Goal: Task Accomplishment & Management: Use online tool/utility

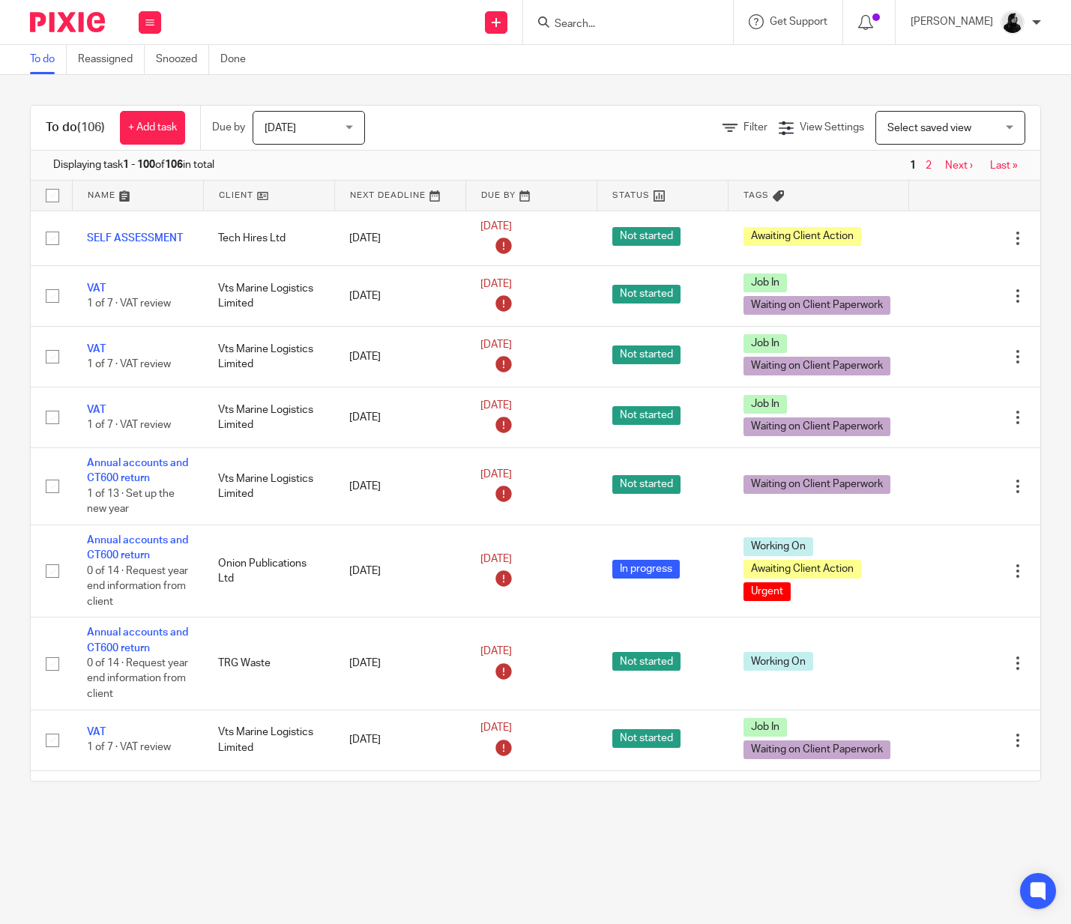
click at [644, 31] on div at bounding box center [628, 22] width 210 height 44
click at [644, 25] on input "Search" at bounding box center [620, 24] width 135 height 13
type input "CDF"
click at [637, 61] on link at bounding box center [643, 58] width 186 height 22
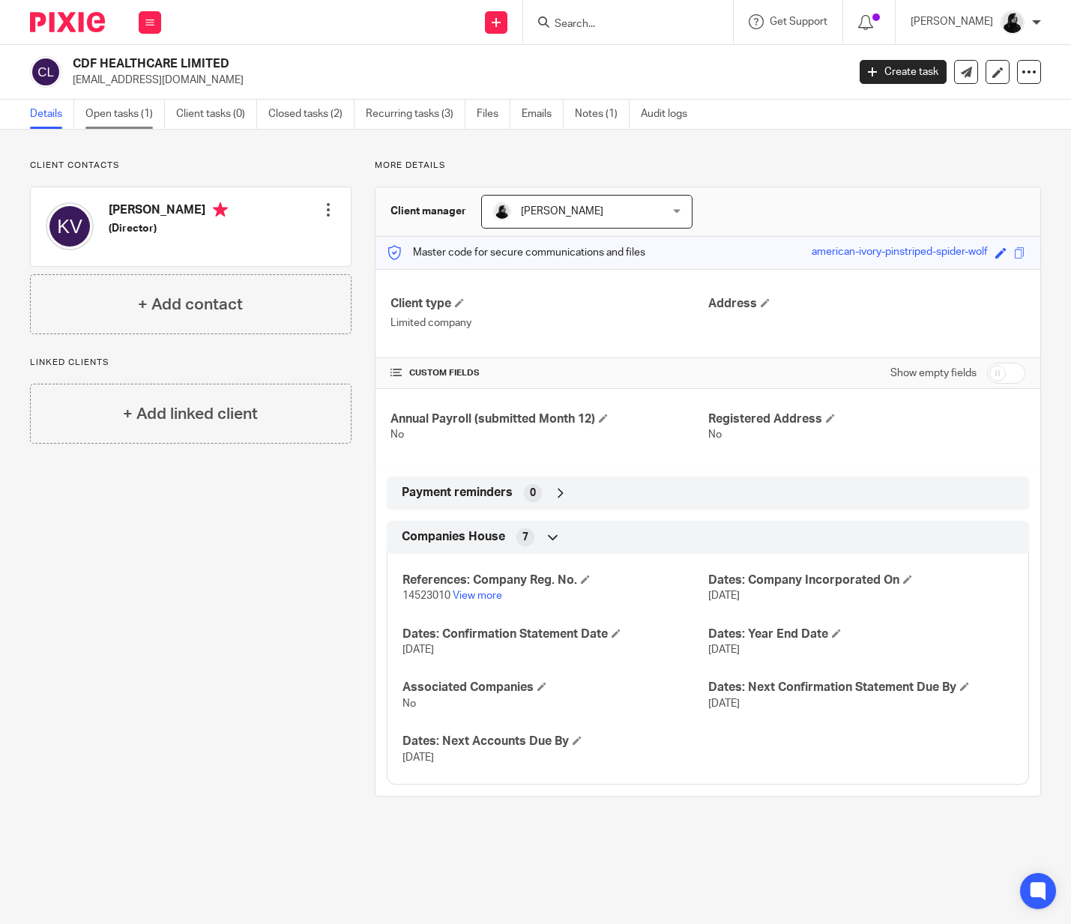
click at [124, 113] on link "Open tasks (1)" at bounding box center [124, 114] width 79 height 29
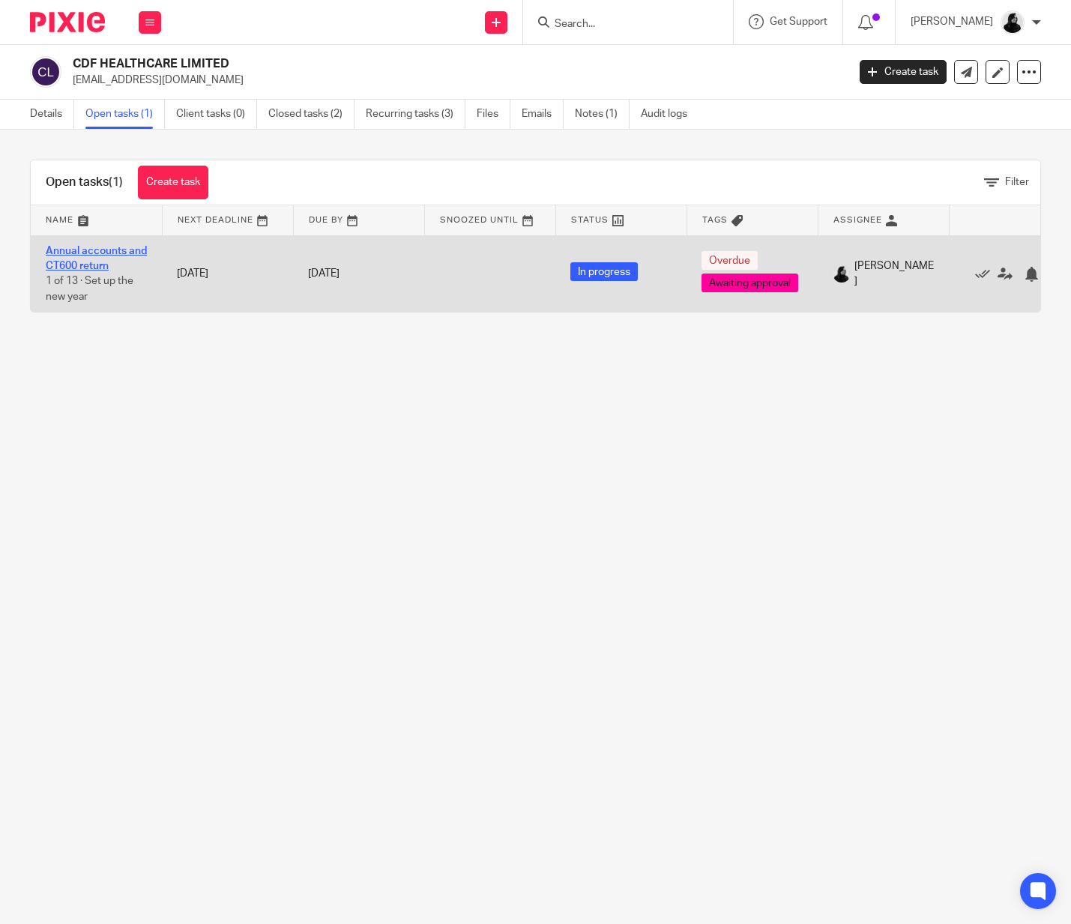
click at [75, 268] on link "Annual accounts and CT600 return" at bounding box center [96, 258] width 101 height 25
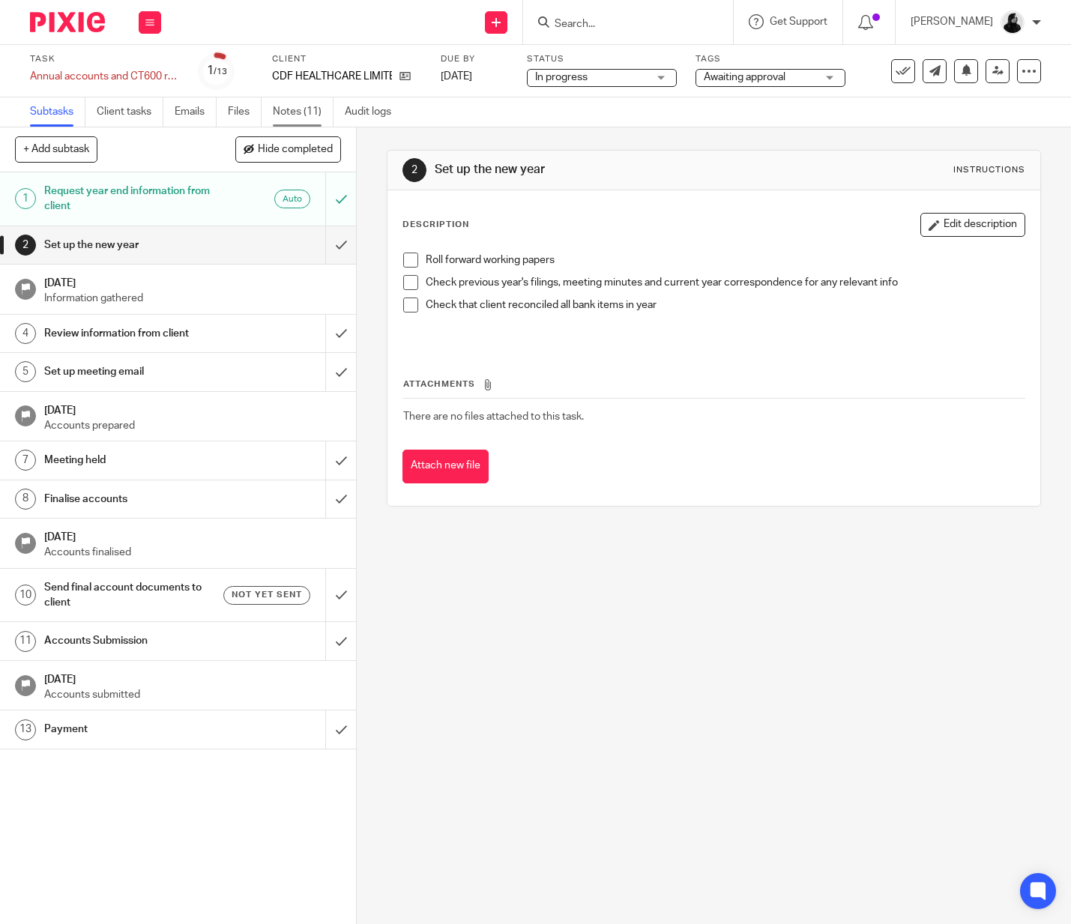
click at [306, 115] on link "Notes (11)" at bounding box center [303, 111] width 61 height 29
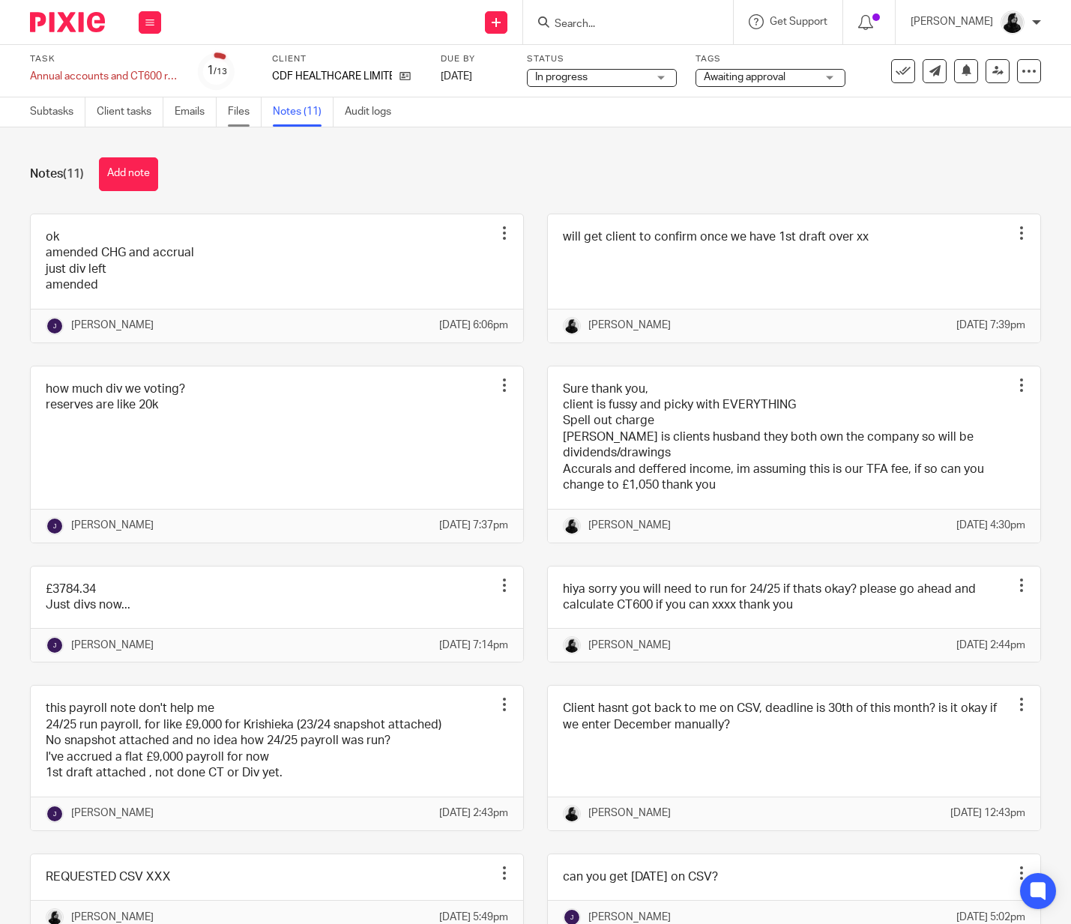
click at [250, 118] on link "Files" at bounding box center [245, 111] width 34 height 29
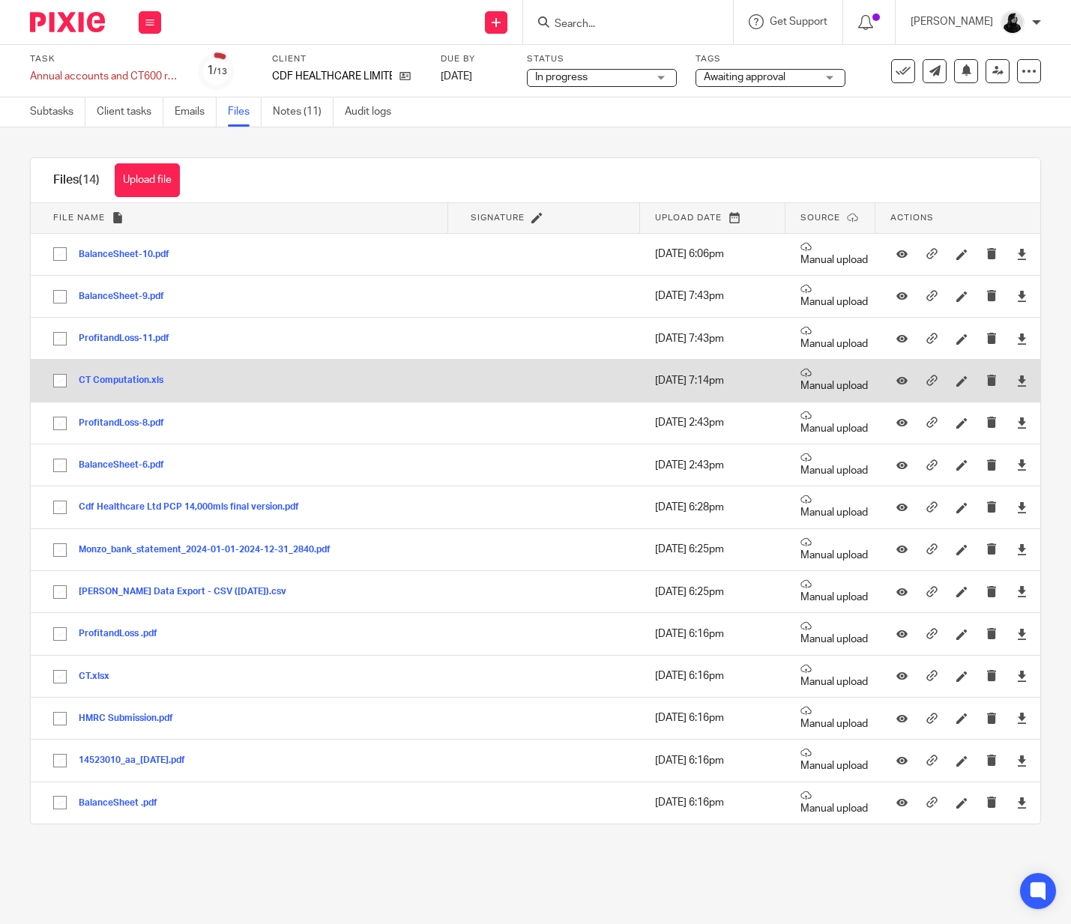
click at [113, 383] on button "CT Computation.xls" at bounding box center [127, 380] width 96 height 10
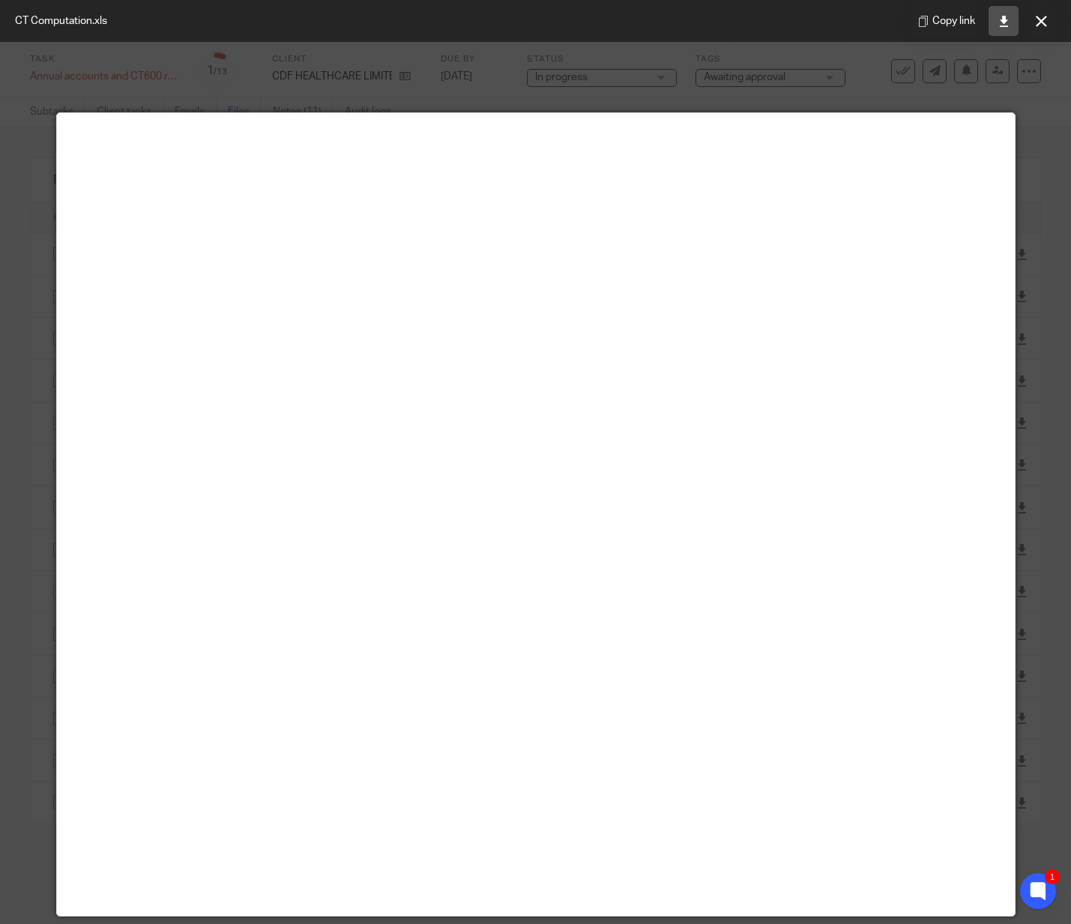
click at [1011, 30] on link at bounding box center [1003, 21] width 30 height 30
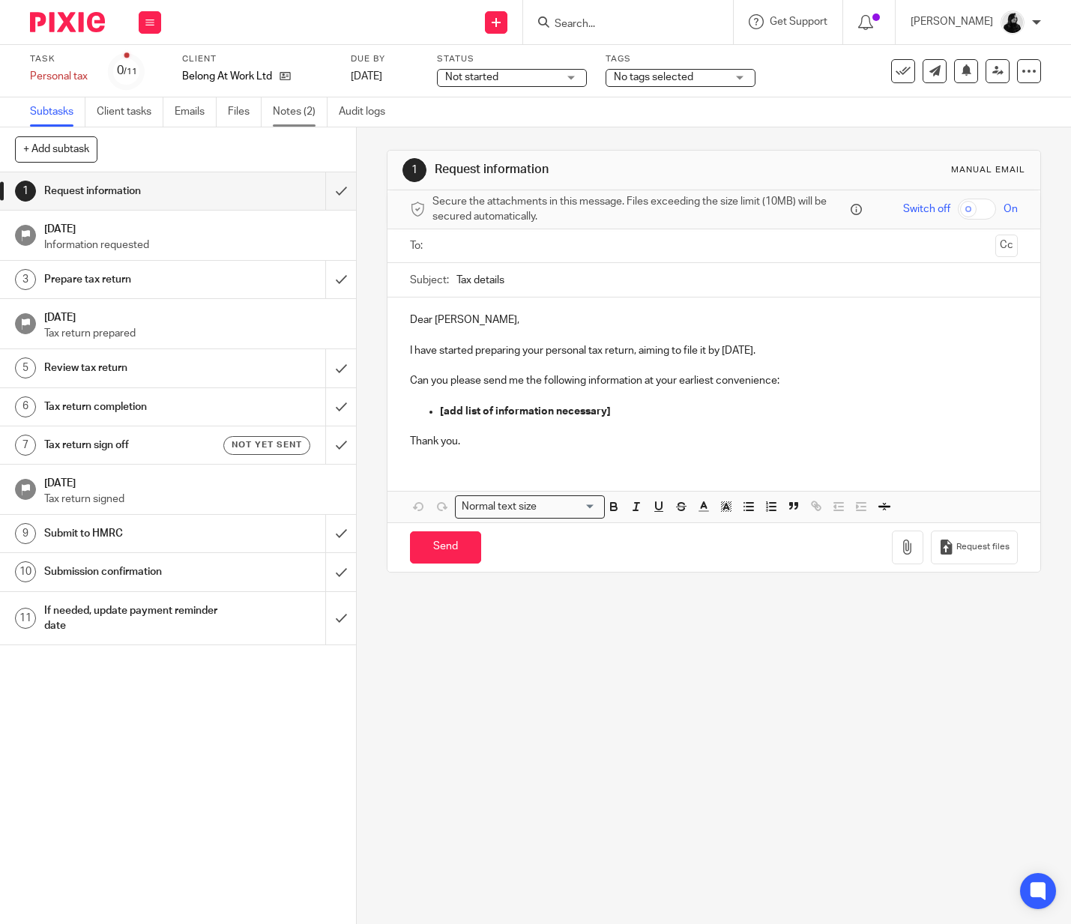
click at [285, 120] on link "Notes (2)" at bounding box center [300, 111] width 55 height 29
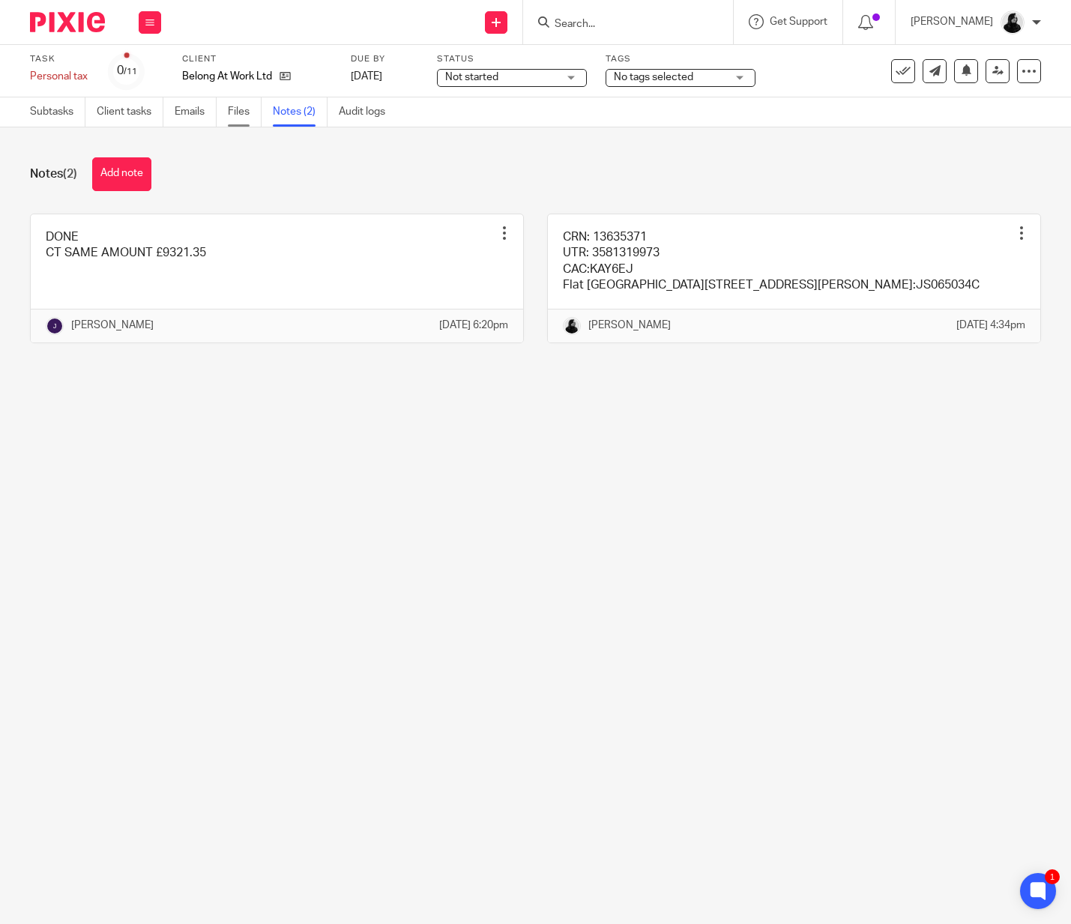
click at [238, 117] on link "Files" at bounding box center [245, 111] width 34 height 29
